Goal: Task Accomplishment & Management: Use online tool/utility

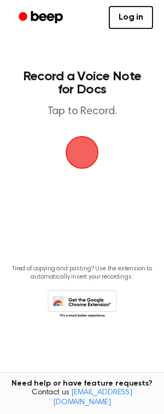
click at [88, 159] on span "button" at bounding box center [82, 152] width 33 height 33
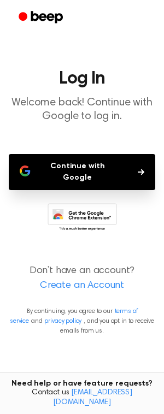
click at [85, 170] on button "Continue with Google" at bounding box center [82, 172] width 147 height 36
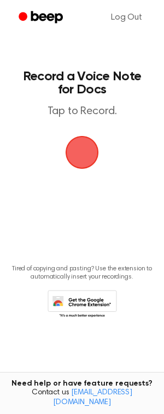
click at [84, 168] on span "button" at bounding box center [82, 152] width 42 height 42
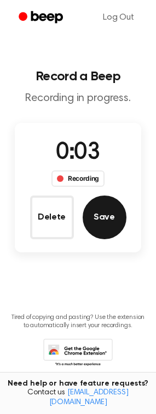
click at [98, 219] on button "Save" at bounding box center [105, 218] width 44 height 44
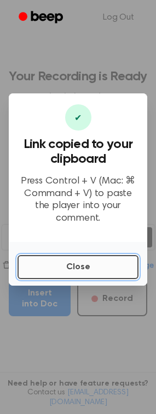
click at [82, 257] on button "Close" at bounding box center [77, 267] width 121 height 24
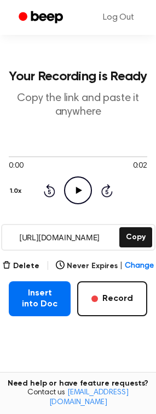
scroll to position [84, 0]
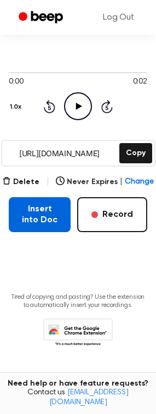
click at [48, 215] on button "Insert into Doc" at bounding box center [40, 214] width 62 height 35
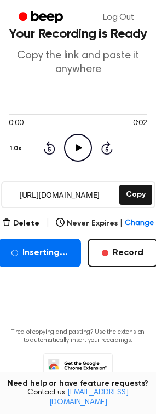
scroll to position [0, 0]
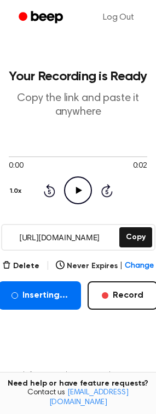
click at [76, 192] on icon at bounding box center [79, 190] width 6 height 7
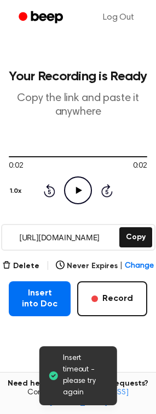
click at [81, 195] on icon "Play Audio" at bounding box center [78, 191] width 28 height 28
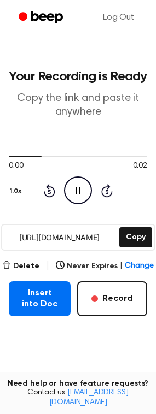
click at [80, 195] on icon "Pause Audio" at bounding box center [78, 191] width 28 height 28
click at [47, 192] on icon "Rewind 5 seconds" at bounding box center [49, 191] width 12 height 14
click at [31, 19] on icon "Beep" at bounding box center [42, 17] width 46 height 16
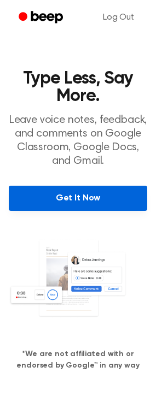
click at [66, 198] on link "Get It Now" at bounding box center [78, 198] width 138 height 25
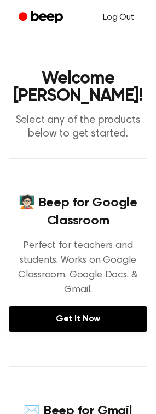
click at [136, 16] on link "Log Out" at bounding box center [118, 17] width 53 height 26
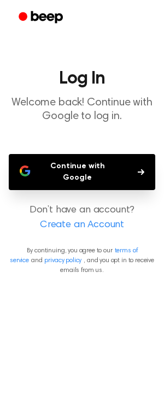
click at [75, 167] on button "Continue with Google" at bounding box center [82, 172] width 147 height 36
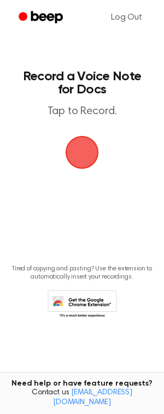
click at [89, 162] on span "button" at bounding box center [83, 153] width 36 height 36
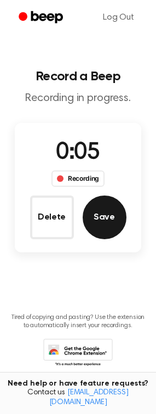
click at [106, 229] on button "Save" at bounding box center [105, 218] width 44 height 44
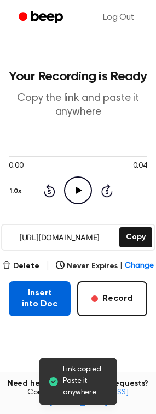
click at [50, 297] on button "Insert into Doc" at bounding box center [40, 299] width 62 height 35
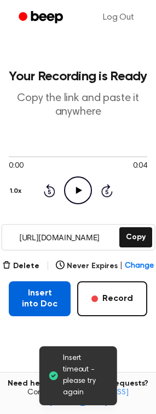
click at [39, 299] on button "Insert into Doc" at bounding box center [40, 299] width 62 height 35
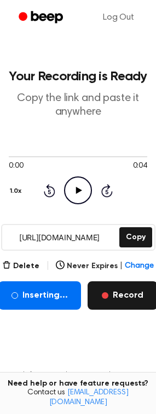
click at [119, 299] on button "Record" at bounding box center [122, 296] width 70 height 28
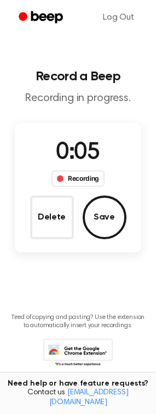
click at [92, 273] on main "Record a Beep Recording in progress. 0:05 Recording Delete Save Tired of copyin…" at bounding box center [78, 200] width 156 height 400
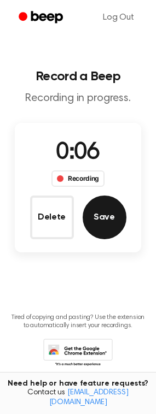
click at [96, 220] on button "Save" at bounding box center [105, 218] width 44 height 44
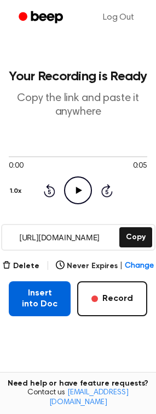
click at [30, 311] on button "Insert into Doc" at bounding box center [40, 299] width 62 height 35
